Goal: Information Seeking & Learning: Learn about a topic

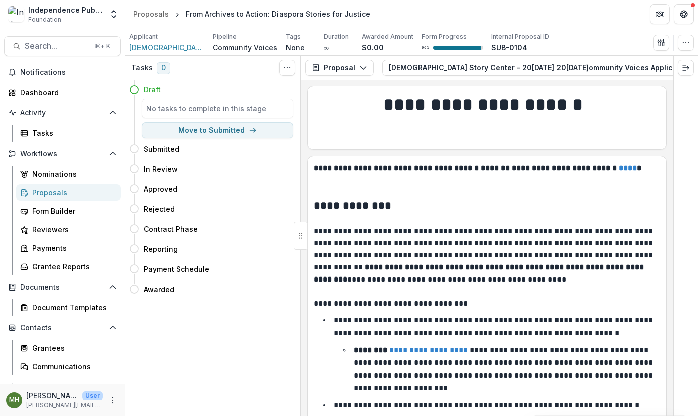
scroll to position [5448, 0]
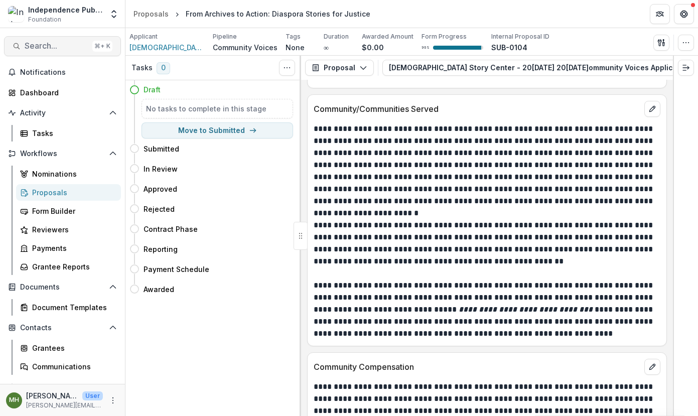
click at [44, 46] on span "Search..." at bounding box center [57, 46] width 64 height 10
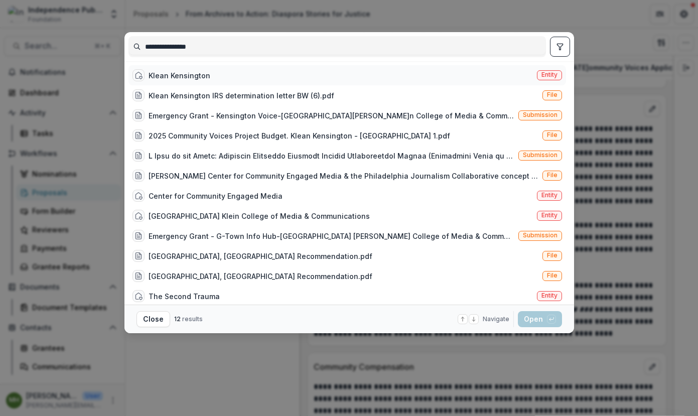
type input "**********"
click at [542, 71] on span "Entity" at bounding box center [549, 74] width 16 height 7
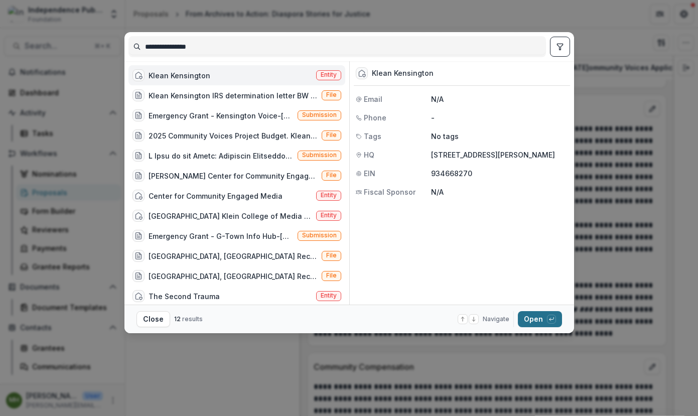
click at [534, 318] on button "Open with enter key" at bounding box center [540, 319] width 44 height 16
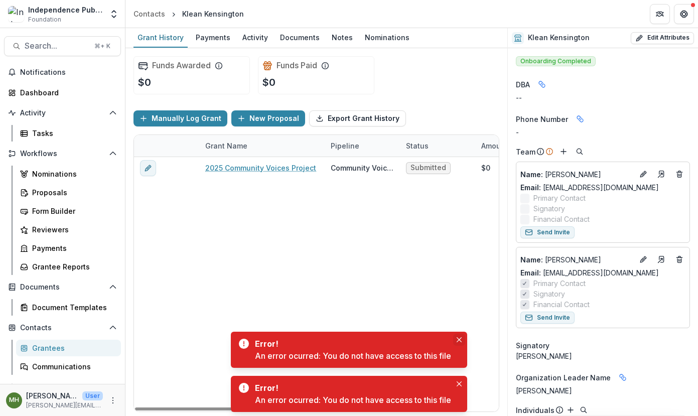
click at [460, 339] on icon "Close" at bounding box center [458, 339] width 5 height 5
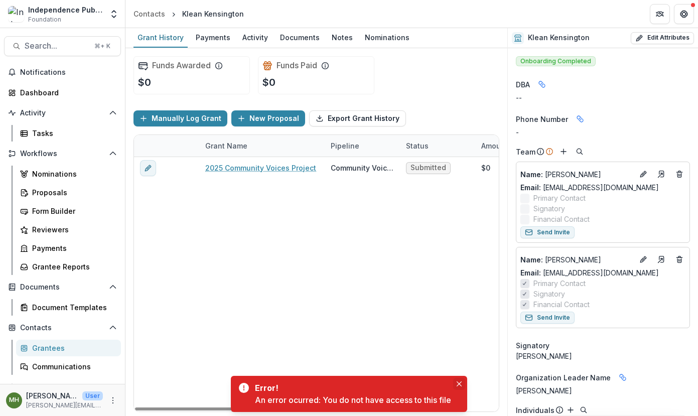
click at [461, 383] on icon "Close" at bounding box center [458, 383] width 5 height 5
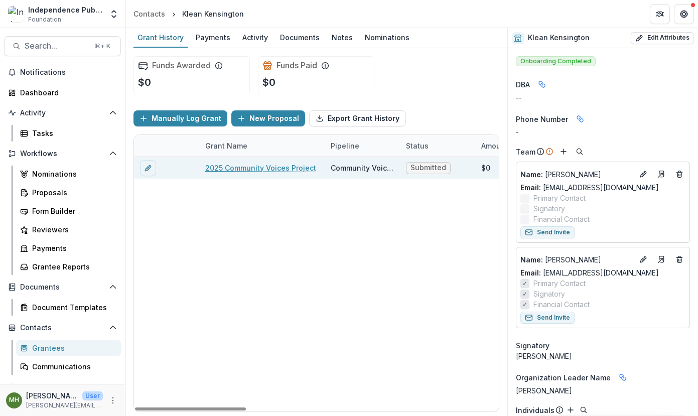
click at [289, 171] on link "2025 Community Voices Project" at bounding box center [260, 168] width 111 height 11
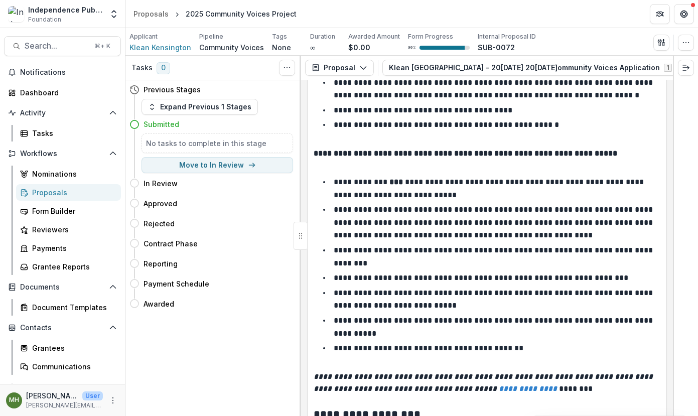
scroll to position [2785, 0]
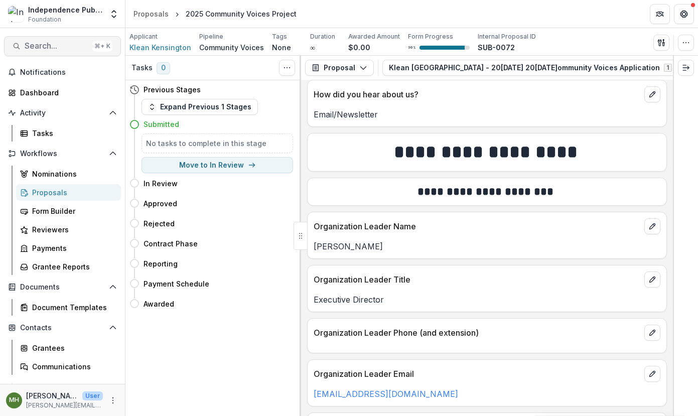
click at [66, 49] on span "Search..." at bounding box center [57, 46] width 64 height 10
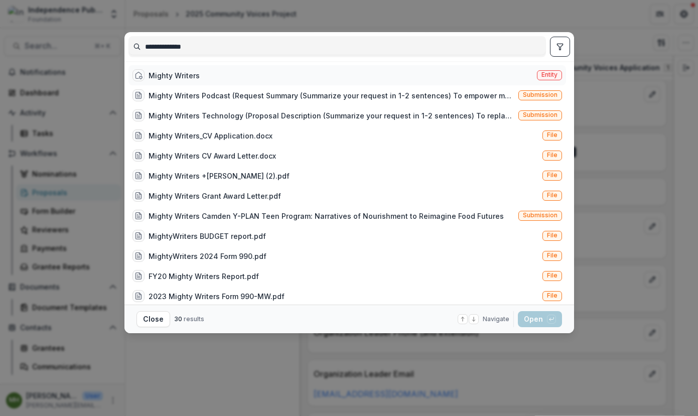
type input "**********"
click at [542, 78] on span "Entity" at bounding box center [549, 74] width 16 height 7
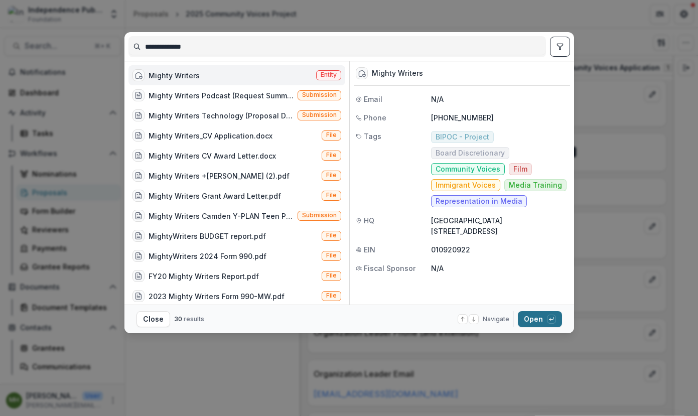
click at [529, 315] on button "Open with enter key" at bounding box center [540, 319] width 44 height 16
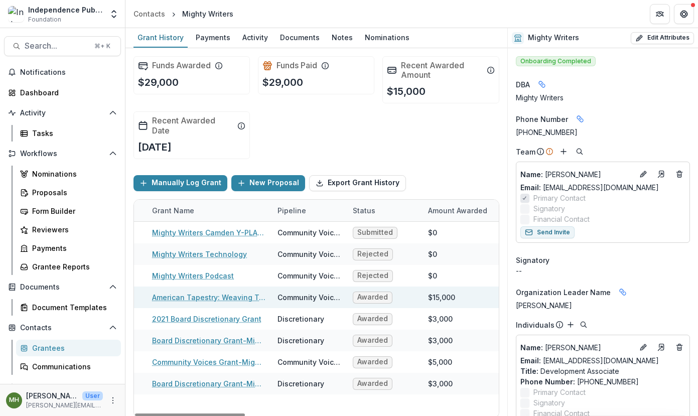
scroll to position [0, 47]
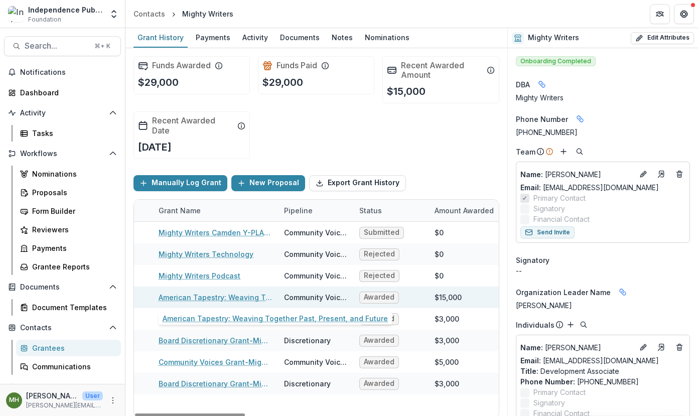
click at [243, 298] on link "American Tapestry: Weaving Together Past, Present, and Future" at bounding box center [215, 297] width 113 height 11
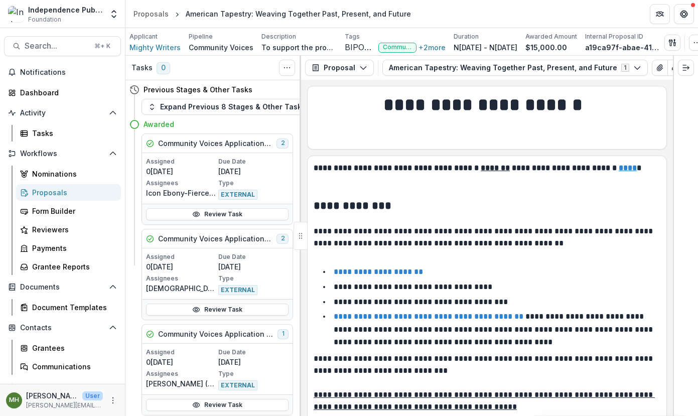
scroll to position [8, 0]
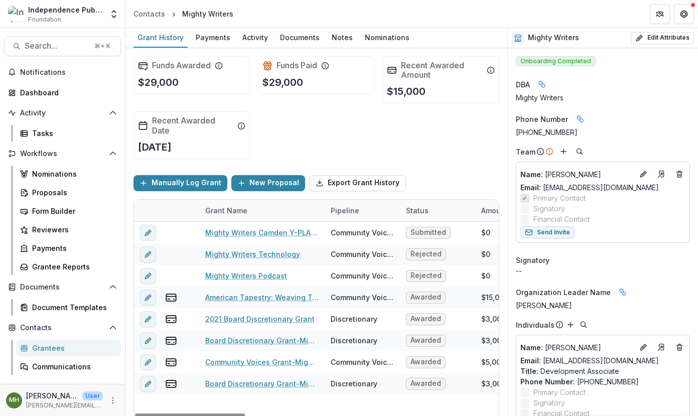
scroll to position [6, 0]
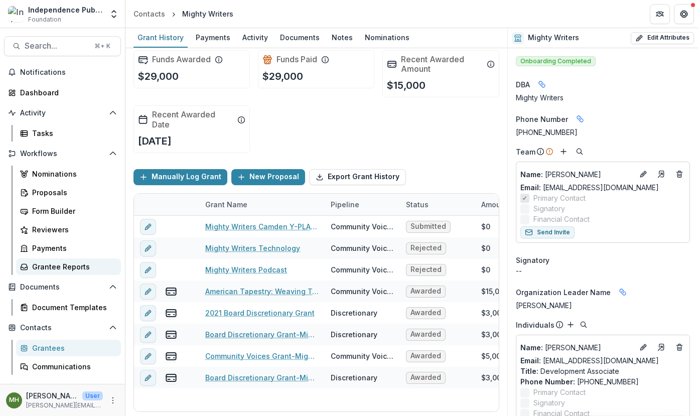
click at [56, 264] on div "Grantee Reports" at bounding box center [72, 266] width 81 height 11
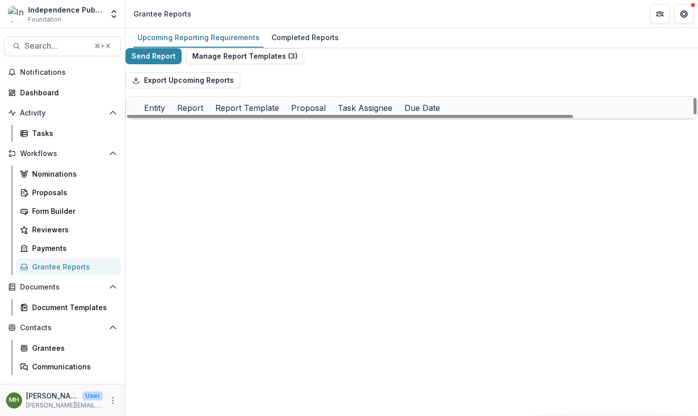
click at [171, 118] on div "Entity" at bounding box center [154, 108] width 33 height 22
click at [269, 146] on input at bounding box center [293, 142] width 120 height 16
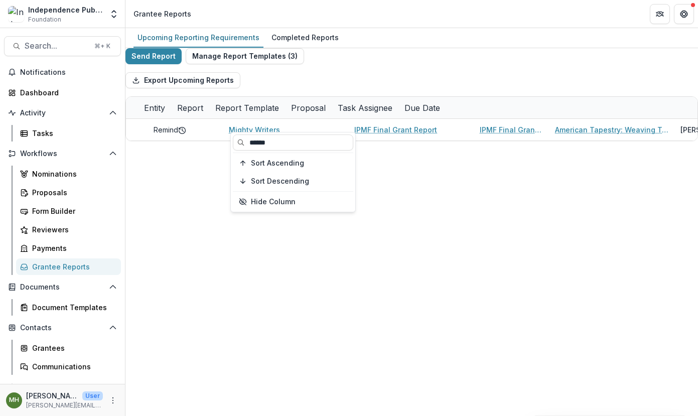
type input "******"
click at [384, 89] on div "Export Upcoming Reports" at bounding box center [411, 80] width 572 height 32
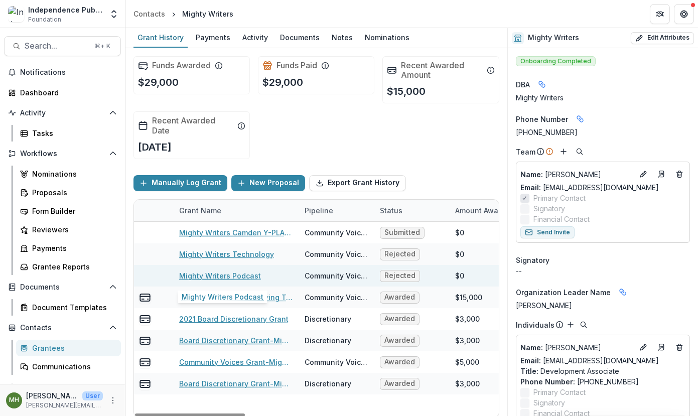
scroll to position [0, 28]
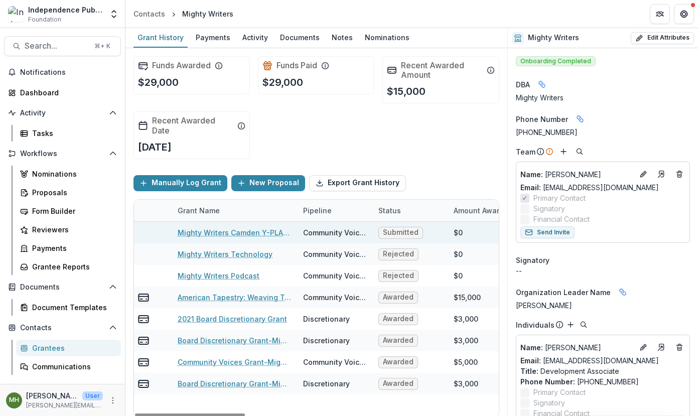
click at [255, 234] on link "Mighty Writers Camden Y-PLAN Teen Program: Narratives of Nourishment to Reimagi…" at bounding box center [234, 232] width 113 height 11
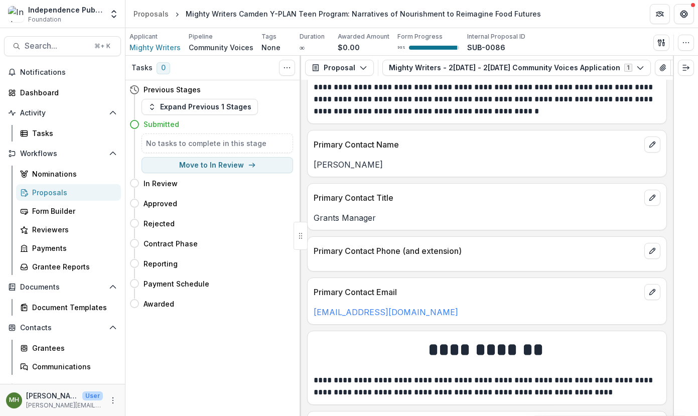
scroll to position [3209, 0]
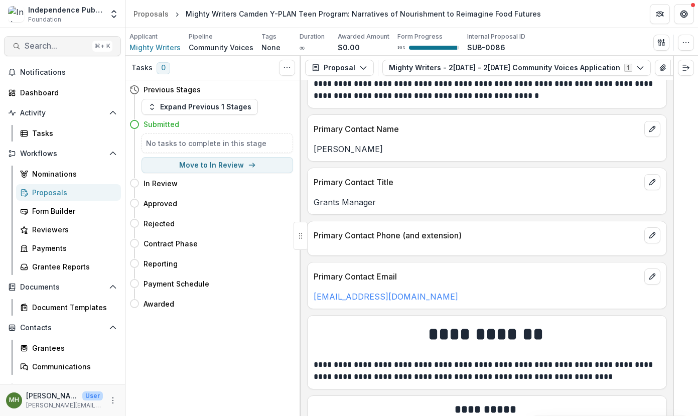
click at [65, 44] on span "Search..." at bounding box center [57, 46] width 64 height 10
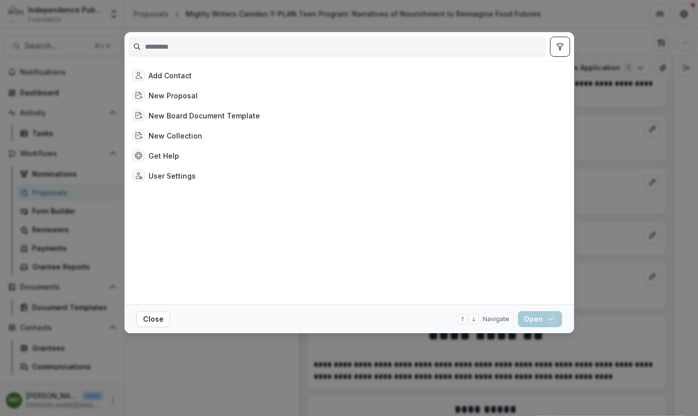
type input "*"
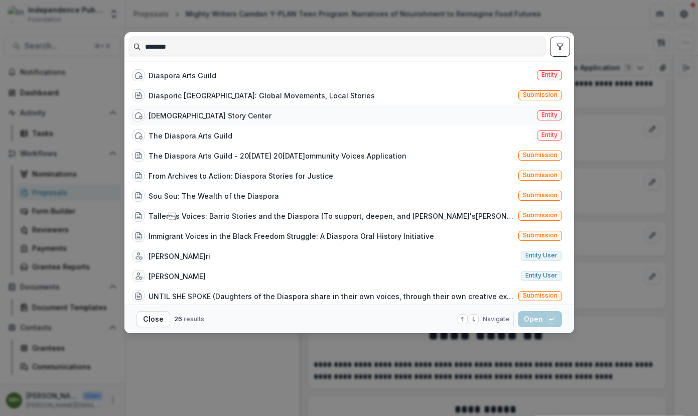
type input "********"
click at [550, 118] on span "Entity" at bounding box center [549, 114] width 16 height 7
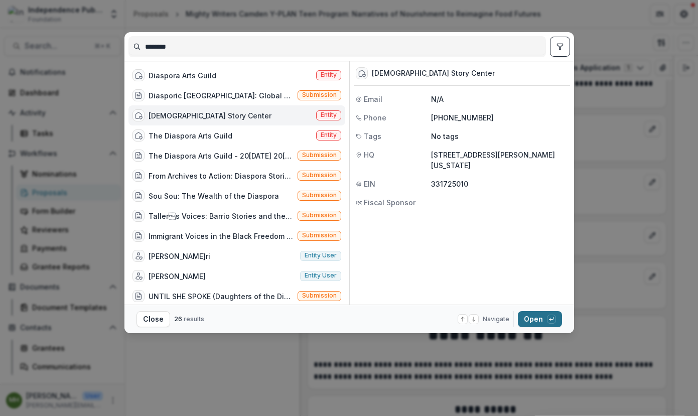
click at [535, 326] on button "Open with enter key" at bounding box center [540, 319] width 44 height 16
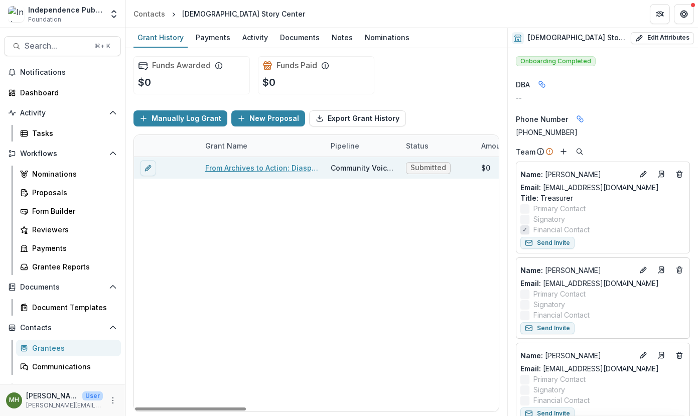
click at [246, 164] on link "From Archives to Action: Diaspora Stories for Justice" at bounding box center [261, 168] width 113 height 11
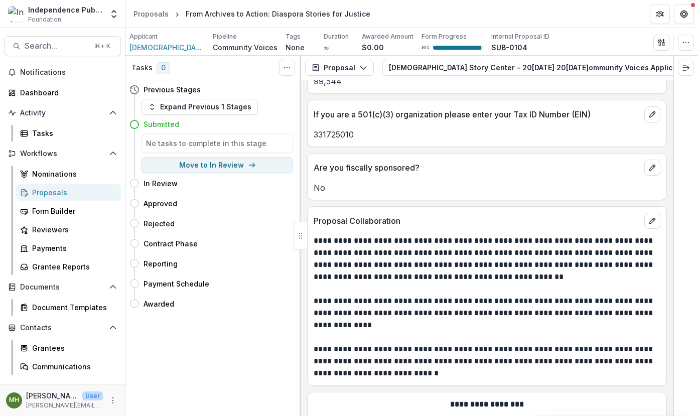
scroll to position [2319, 0]
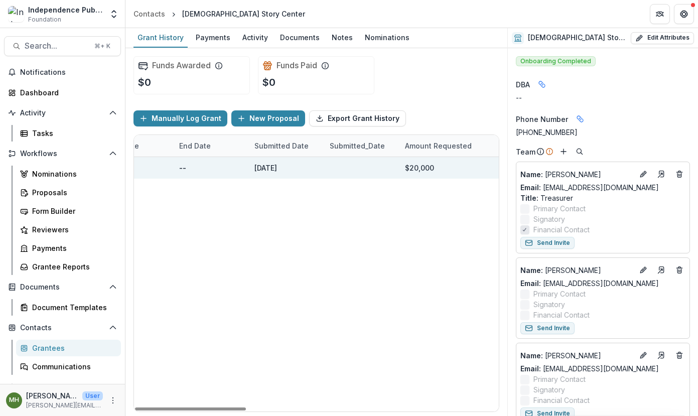
scroll to position [0, 829]
drag, startPoint x: 247, startPoint y: 145, endPoint x: 247, endPoint y: 139, distance: 6.0
